Goal: Task Accomplishment & Management: Complete application form

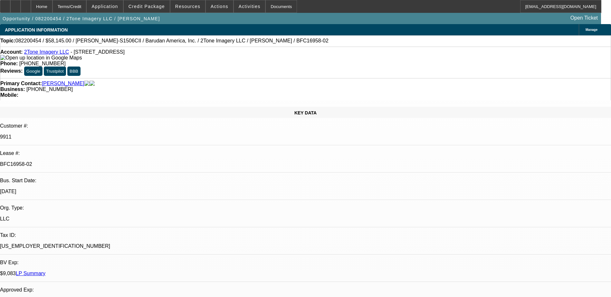
select select "0"
select select "2"
select select "0.1"
select select "0"
select select "2"
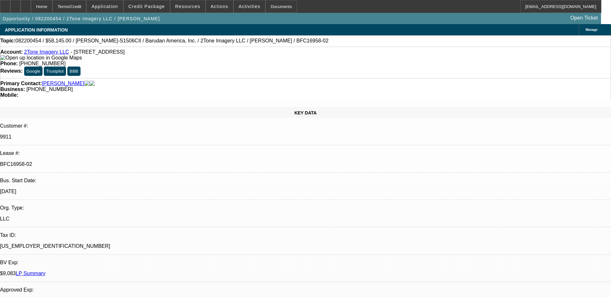
select select "0.1"
select select "0"
select select "2"
select select "0.1"
select select "0"
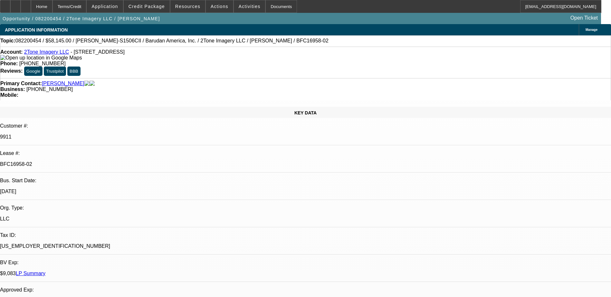
select select "2"
select select "0.1"
select select "1"
select select "2"
select select "4"
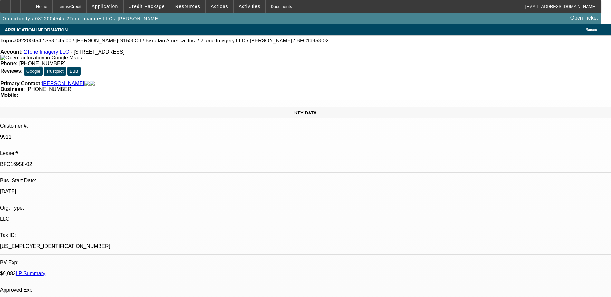
select select "1"
select select "2"
select select "4"
select select "1"
select select "2"
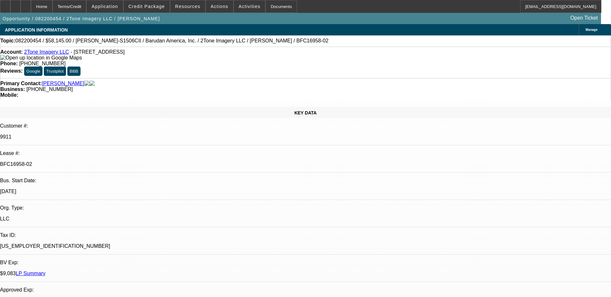
select select "4"
select select "1"
select select "2"
select select "4"
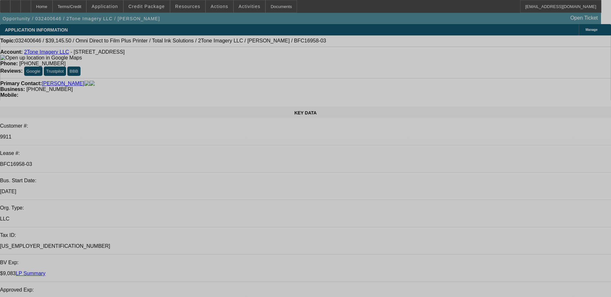
select select "0"
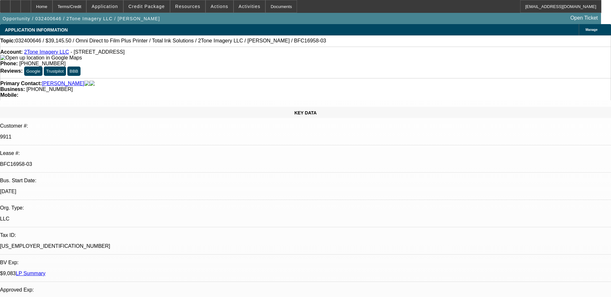
select select "0"
select select "0.1"
select select "0"
select select "0.1"
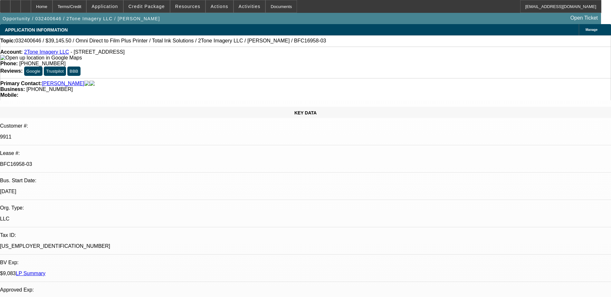
select select "0"
select select "0.1"
select select "0"
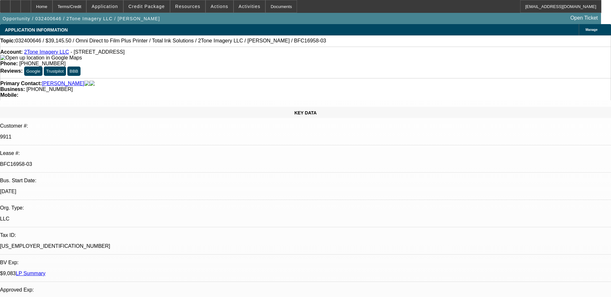
select select "0.1"
select select "1"
select select "4"
select select "1"
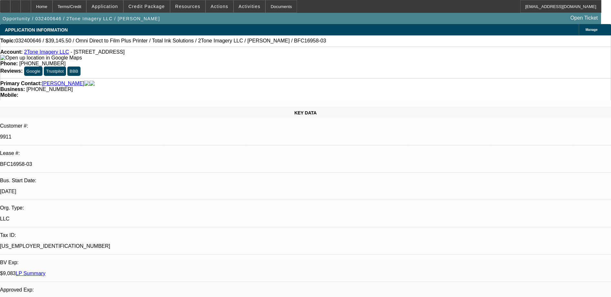
select select "1"
select select "4"
select select "1"
select select "4"
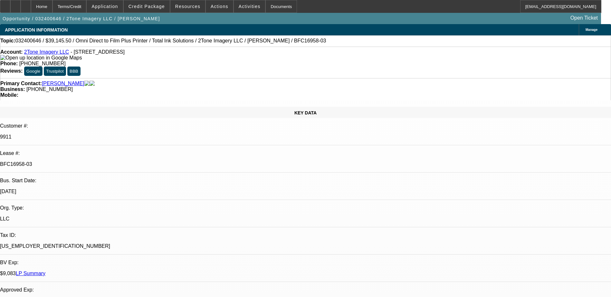
select select "1"
select select "4"
select select "0"
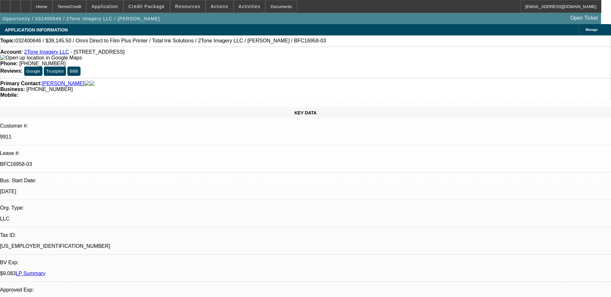
select select "0.1"
select select "0"
select select "0.1"
select select "0"
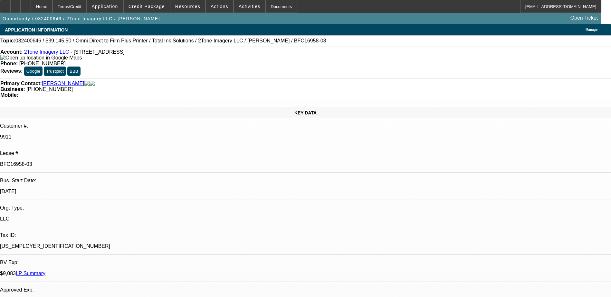
select select "0"
select select "0.1"
select select "0"
select select "0.1"
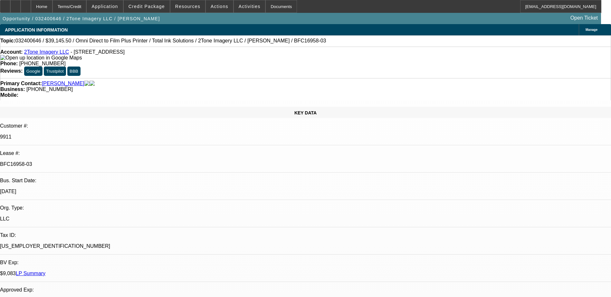
select select "1"
select select "4"
select select "1"
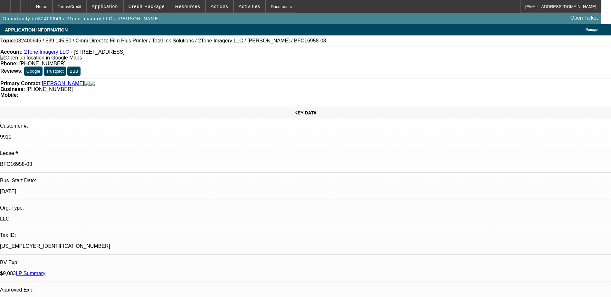
select select "4"
select select "1"
select select "4"
select select "1"
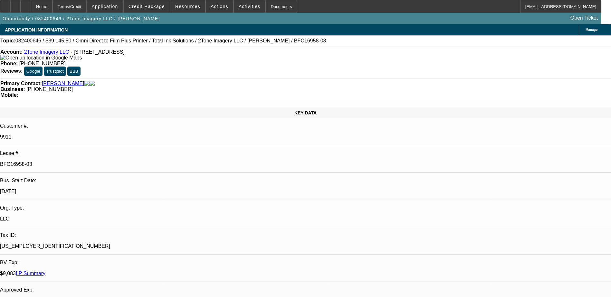
select select "1"
select select "4"
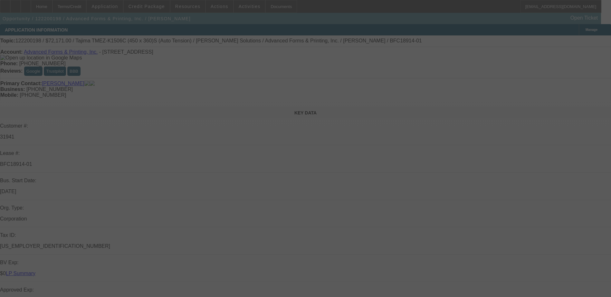
select select "0"
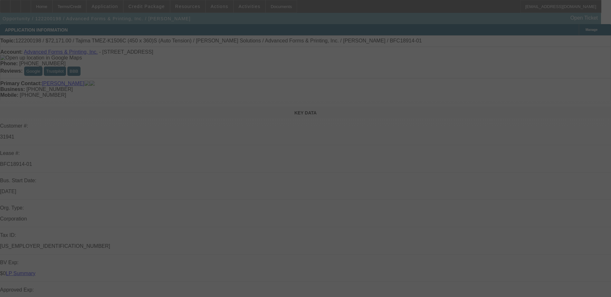
select select "0"
select select "2"
select select "0"
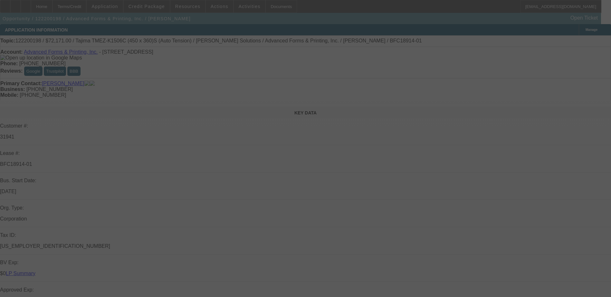
select select "0"
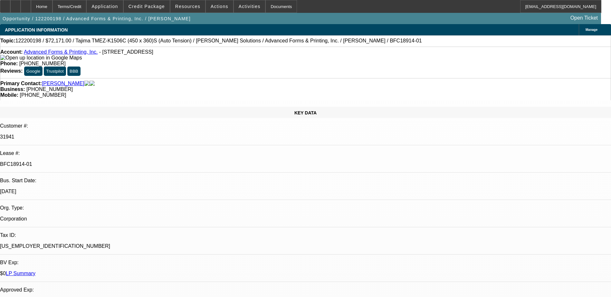
select select "1"
select select "6"
select select "1"
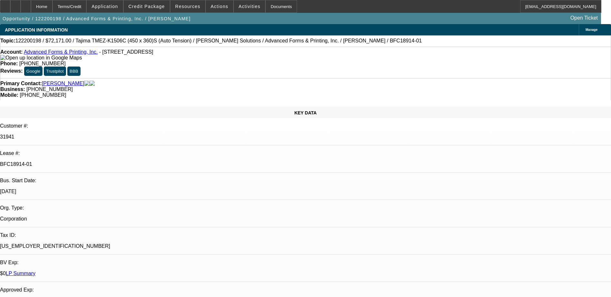
select select "6"
select select "1"
select select "2"
select select "6"
select select "1"
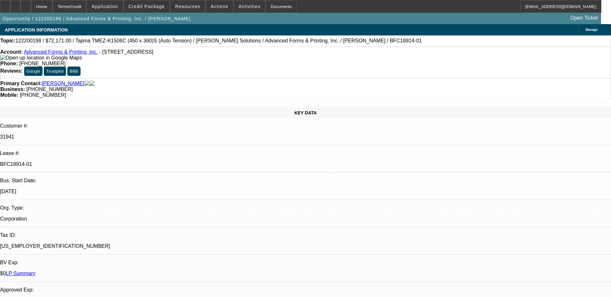
select select "1"
select select "6"
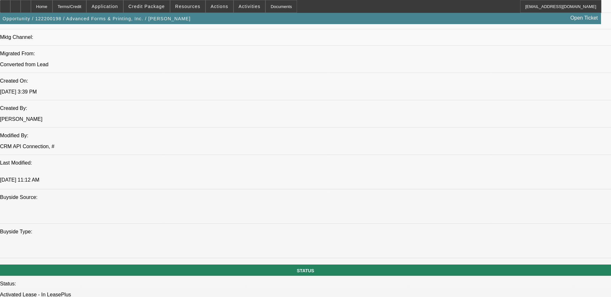
scroll to position [483, 0]
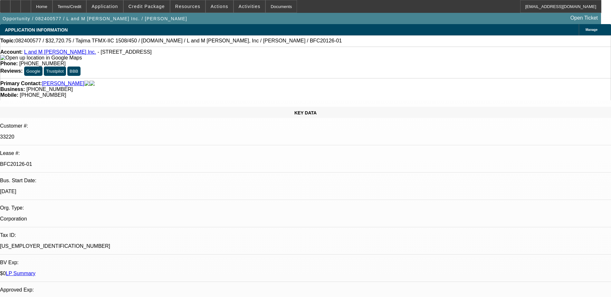
select select "0.15"
select select "2"
select select "0"
select select "0.15"
select select "2"
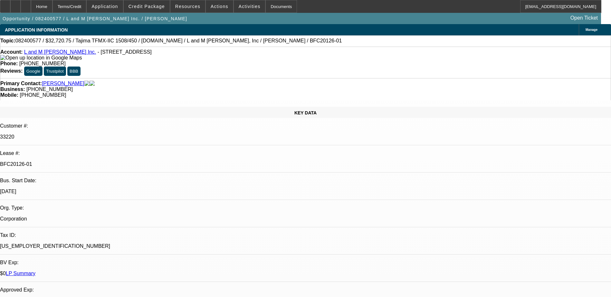
select select "0"
select select "0.15"
select select "2"
select select "0"
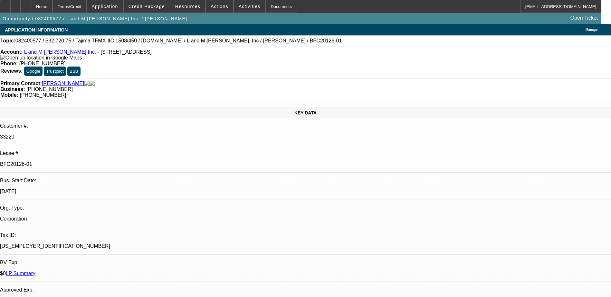
select select "2"
select select "0"
select select "1"
select select "2"
select select "6"
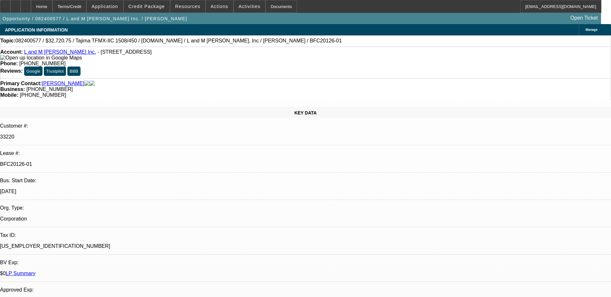
select select "1"
select select "2"
select select "6"
select select "1"
select select "2"
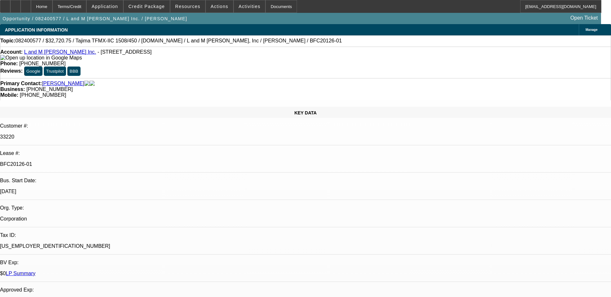
select select "6"
select select "1"
select select "2"
select select "6"
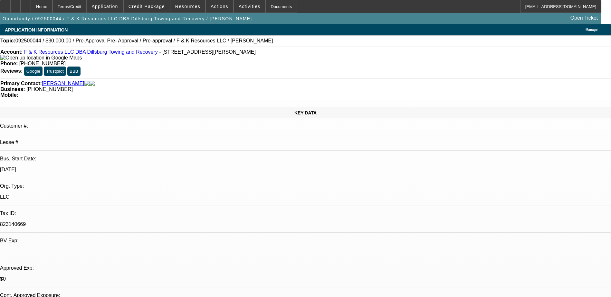
select select "0"
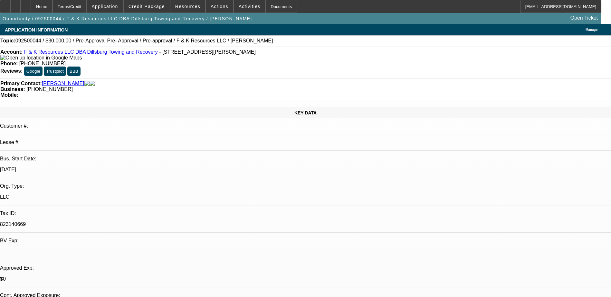
select select "0"
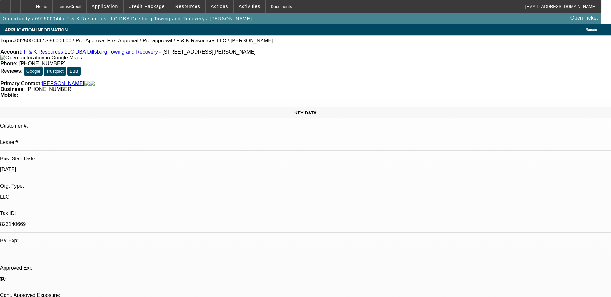
select select "0"
select select "1"
select select "6"
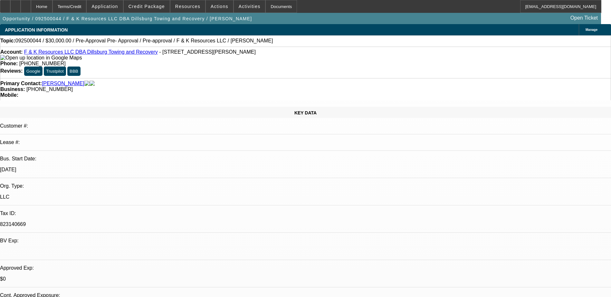
select select "1"
select select "6"
select select "1"
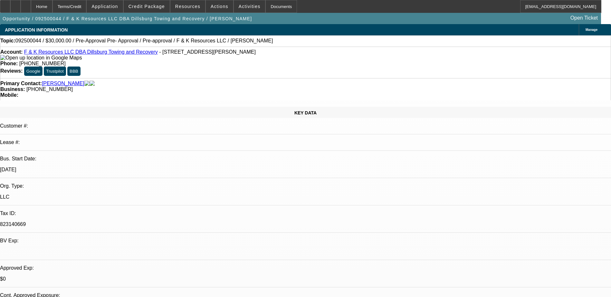
select select "6"
select select "1"
select select "6"
